Goal: Find specific page/section: Find specific page/section

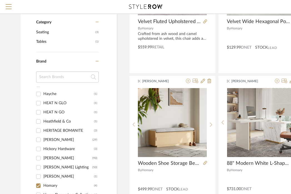
scroll to position [163, 0]
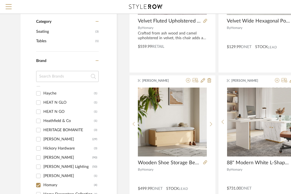
click at [47, 183] on div "Homary" at bounding box center [68, 184] width 50 height 9
click at [43, 183] on input "Homary (4)" at bounding box center [38, 184] width 9 height 9
checkbox input "false"
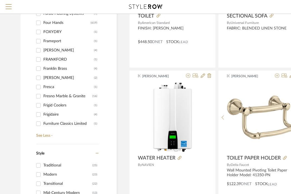
scroll to position [2319, 0]
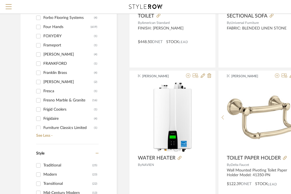
click at [50, 27] on div "Four Hands" at bounding box center [66, 26] width 47 height 9
click at [43, 27] on input "Four Hands (619)" at bounding box center [38, 26] width 9 height 9
checkbox input "true"
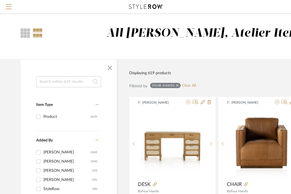
click at [65, 81] on input at bounding box center [68, 81] width 65 height 11
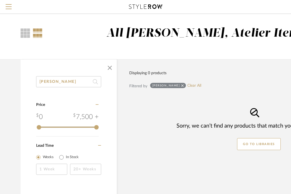
type input "[PERSON_NAME]"
